Goal: Check status: Check status

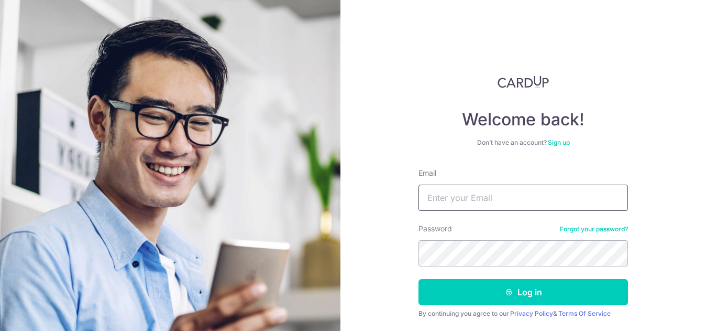
type input "[EMAIL_ADDRESS][DOMAIN_NAME]"
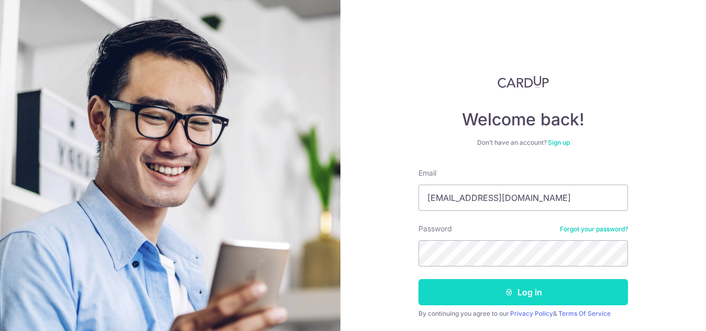
click at [446, 284] on button "Log in" at bounding box center [524, 292] width 210 height 26
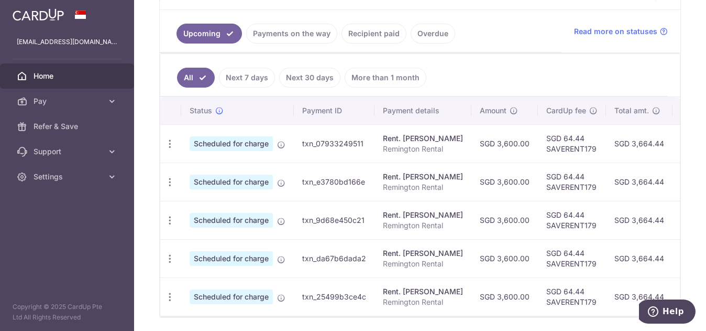
scroll to position [163, 0]
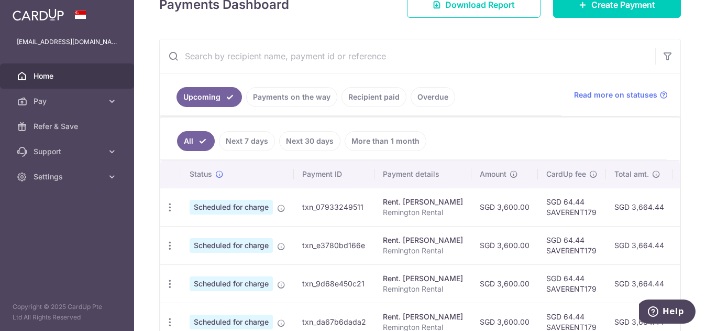
click at [373, 95] on link "Recipient paid" at bounding box center [374, 97] width 65 height 20
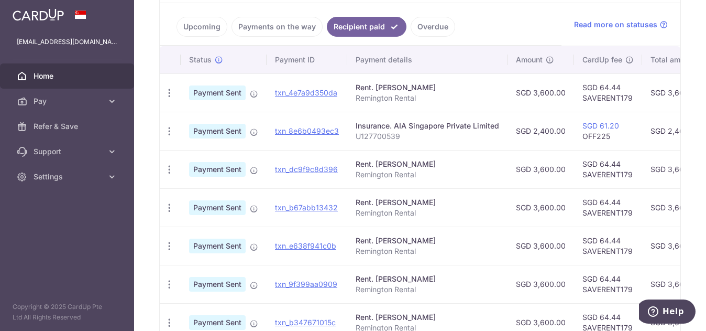
scroll to position [216, 0]
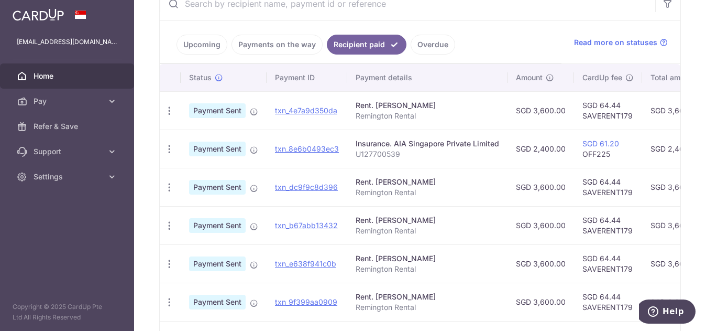
drag, startPoint x: 421, startPoint y: 114, endPoint x: 684, endPoint y: 106, distance: 263.1
click at [694, 106] on div "× Pause Schedule Pause all future payments in this series Pause just this one p…" at bounding box center [420, 165] width 572 height 331
click at [555, 157] on td "SGD 2,400.00" at bounding box center [541, 148] width 67 height 38
drag, startPoint x: 557, startPoint y: 147, endPoint x: 714, endPoint y: 148, distance: 157.2
click at [706, 148] on html "[EMAIL_ADDRESS][DOMAIN_NAME] Home Pay Payments Recipients Cards Refer & Save Su…" at bounding box center [353, 165] width 706 height 331
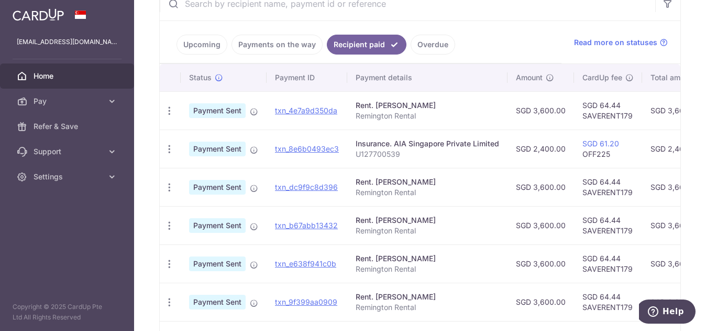
scroll to position [0, 207]
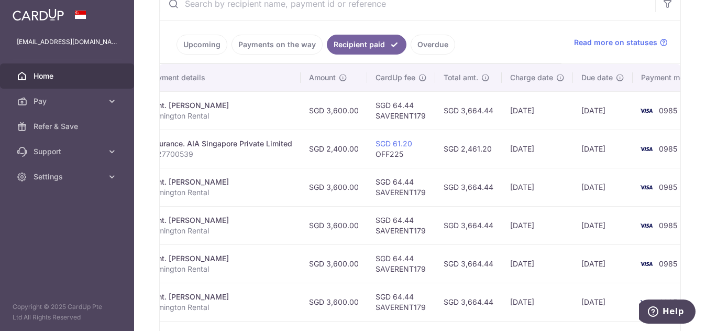
click at [592, 168] on tbody "PDF Receipt Payment Sent txn_4e7a9d350da Rent. TAN [PERSON_NAME] [PERSON_NAME] …" at bounding box center [333, 282] width 760 height 382
click at [291, 48] on link "Payments on the way" at bounding box center [277, 45] width 91 height 20
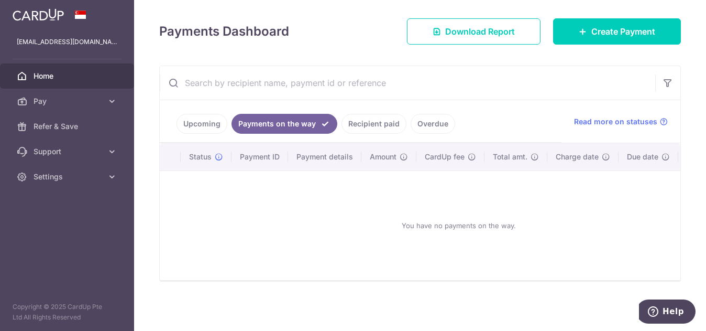
click at [204, 124] on link "Upcoming" at bounding box center [202, 124] width 51 height 20
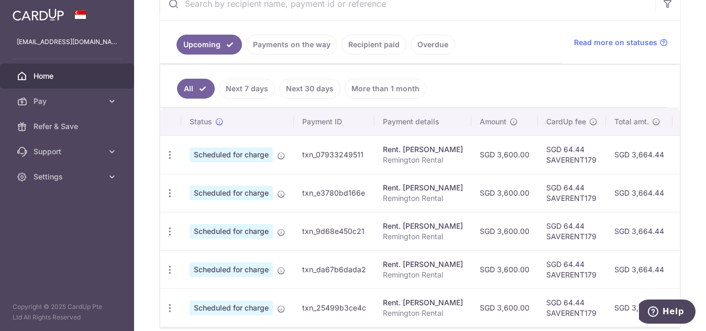
scroll to position [268, 0]
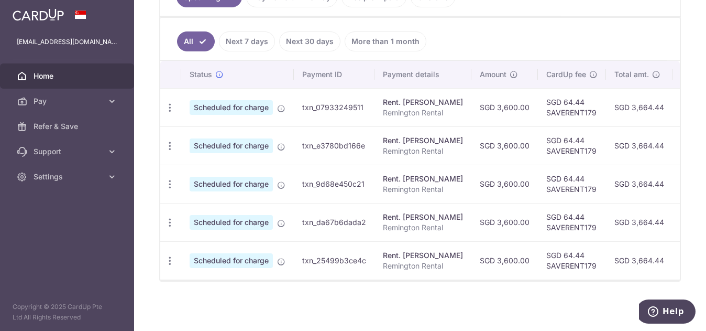
click at [687, 87] on div "× Pause Schedule Pause all future payments in this series Pause just this one p…" at bounding box center [420, 165] width 572 height 331
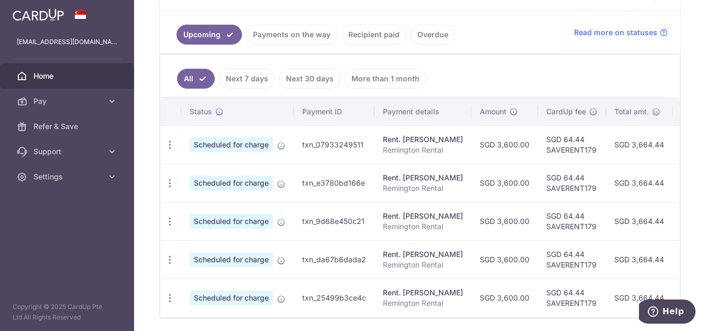
scroll to position [163, 0]
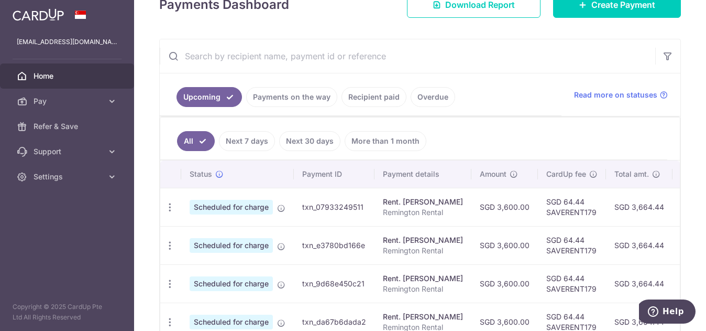
click at [383, 97] on link "Recipient paid" at bounding box center [374, 97] width 65 height 20
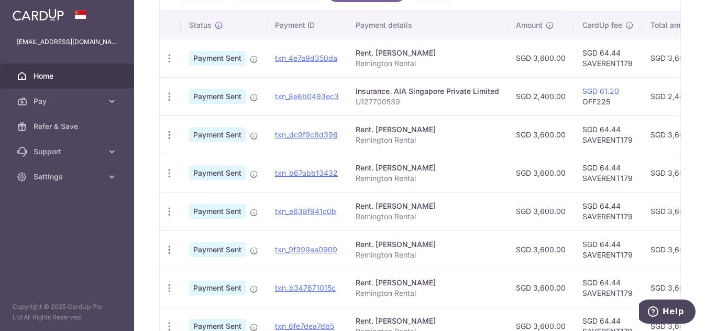
scroll to position [216, 0]
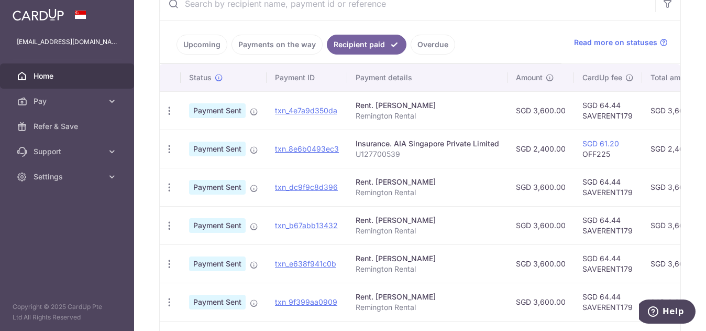
click at [527, 53] on ul "Upcoming Payments on the way Recipient paid Overdue" at bounding box center [361, 42] width 402 height 42
click at [214, 50] on link "Upcoming" at bounding box center [202, 45] width 51 height 20
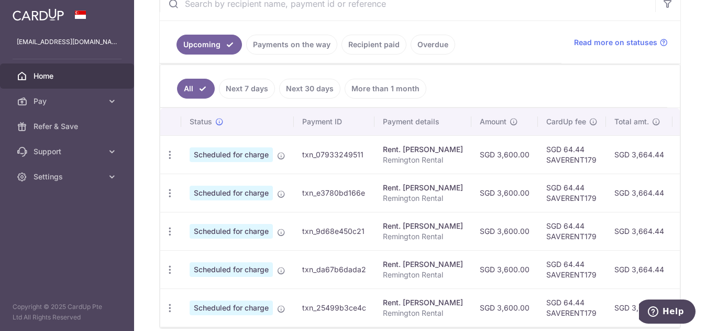
drag, startPoint x: 368, startPoint y: 156, endPoint x: 346, endPoint y: 156, distance: 22.5
click at [346, 156] on td "txn_07933249511" at bounding box center [334, 154] width 81 height 38
click at [348, 153] on td "txn_07933249511" at bounding box center [334, 154] width 81 height 38
copy td "9511"
click at [549, 74] on ul "All Next 7 days Next 30 days More than 1 month" at bounding box center [413, 86] width 507 height 42
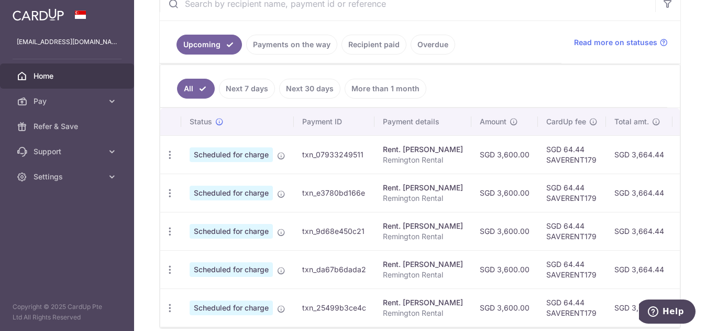
drag, startPoint x: 366, startPoint y: 193, endPoint x: 345, endPoint y: 193, distance: 20.4
click at [345, 193] on td "txn_e3780bd166e" at bounding box center [334, 192] width 81 height 38
copy td "d166e"
click at [544, 85] on ul "All Next 7 days Next 30 days More than 1 month" at bounding box center [413, 86] width 507 height 42
drag, startPoint x: 366, startPoint y: 231, endPoint x: 349, endPoint y: 233, distance: 17.4
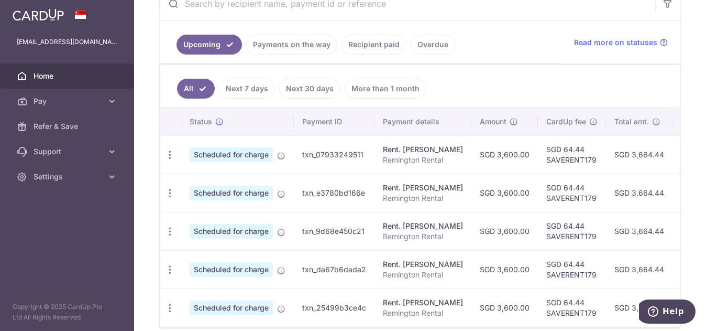
click at [349, 233] on td "txn_9d68e450c21" at bounding box center [334, 231] width 81 height 38
copy td "0c21"
click at [530, 94] on ul "All Next 7 days Next 30 days More than 1 month" at bounding box center [413, 86] width 507 height 42
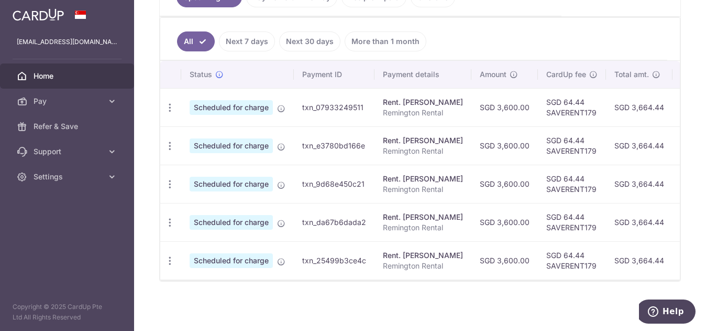
drag, startPoint x: 364, startPoint y: 217, endPoint x: 349, endPoint y: 216, distance: 14.7
click at [349, 216] on td "txn_da67b6dada2" at bounding box center [334, 222] width 81 height 38
copy td "ada2"
drag, startPoint x: 366, startPoint y: 251, endPoint x: 350, endPoint y: 254, distance: 15.4
click at [350, 254] on td "txn_25499b3ce4c" at bounding box center [334, 260] width 81 height 38
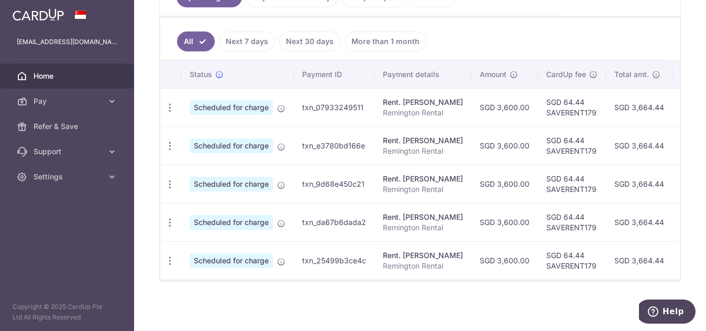
click at [354, 254] on td "txn_25499b3ce4c" at bounding box center [334, 260] width 81 height 38
copy td "ce4c"
